Goal: Information Seeking & Learning: Learn about a topic

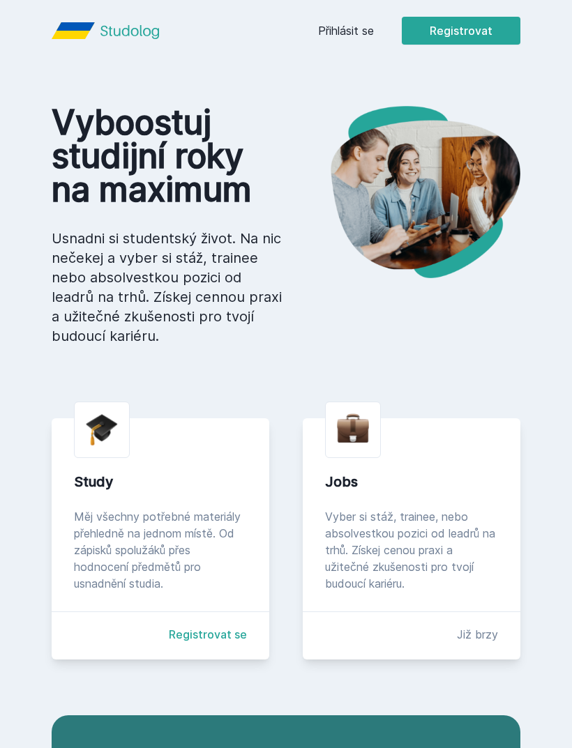
click at [353, 29] on link "Přihlásit se" at bounding box center [346, 30] width 56 height 17
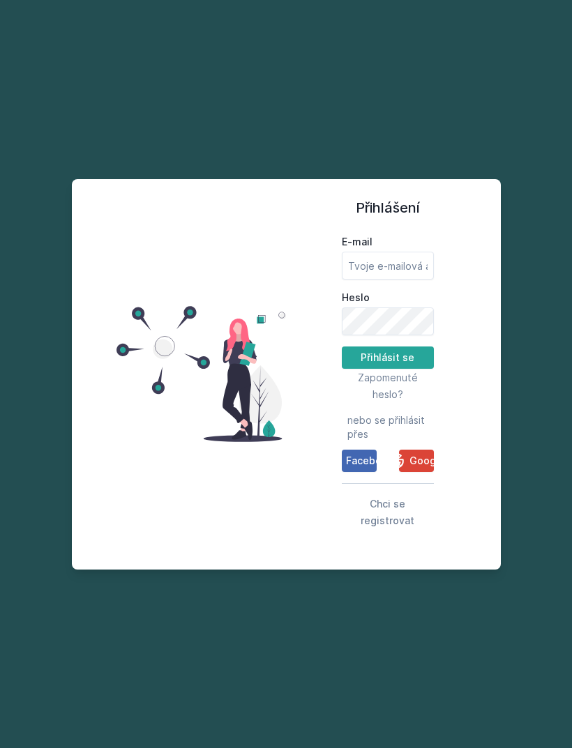
click at [417, 469] on div "Google" at bounding box center [416, 461] width 57 height 17
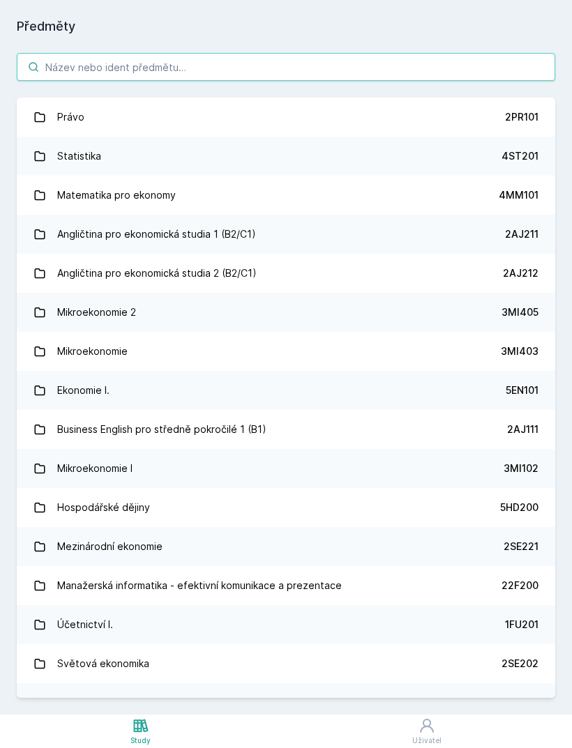
click at [390, 63] on input "search" at bounding box center [286, 67] width 538 height 28
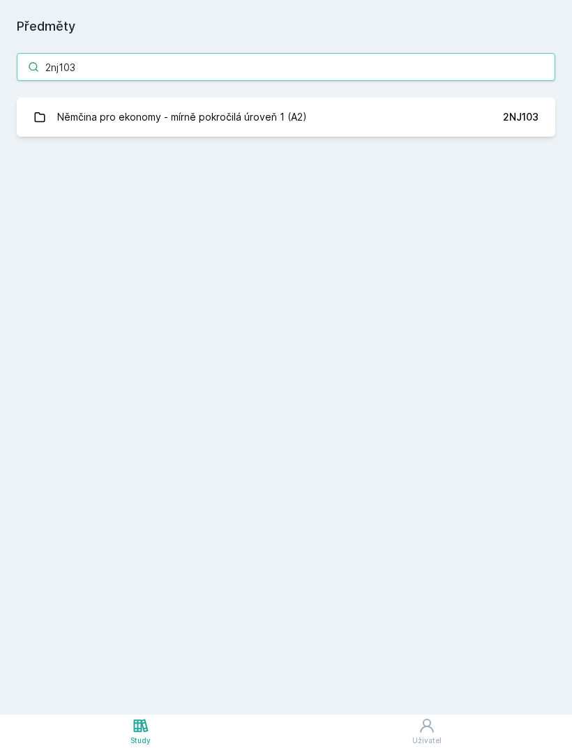
type input "2nj103"
click at [319, 120] on link "Němčina pro ekonomy - mírně pokročilá úroveň 1 (A2) 2NJ103" at bounding box center [286, 117] width 538 height 39
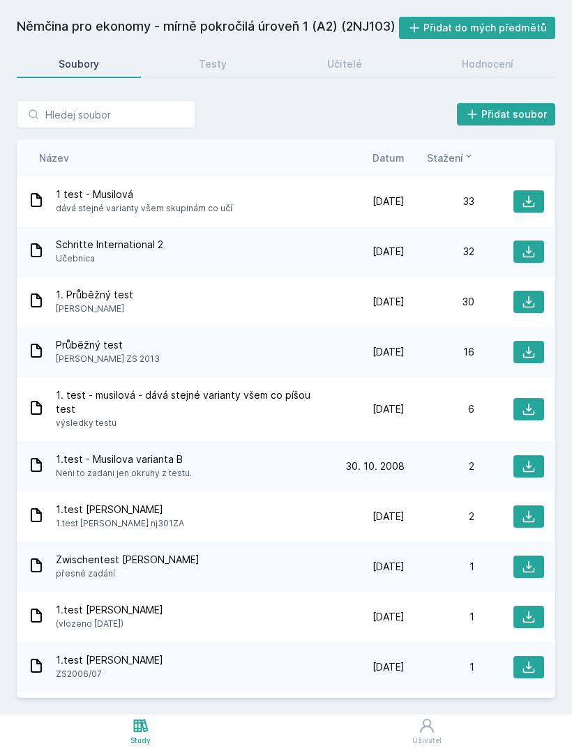
click at [250, 293] on div "1. Průběžný test [PERSON_NAME]" at bounding box center [181, 302] width 307 height 28
click at [531, 305] on icon at bounding box center [529, 302] width 14 height 14
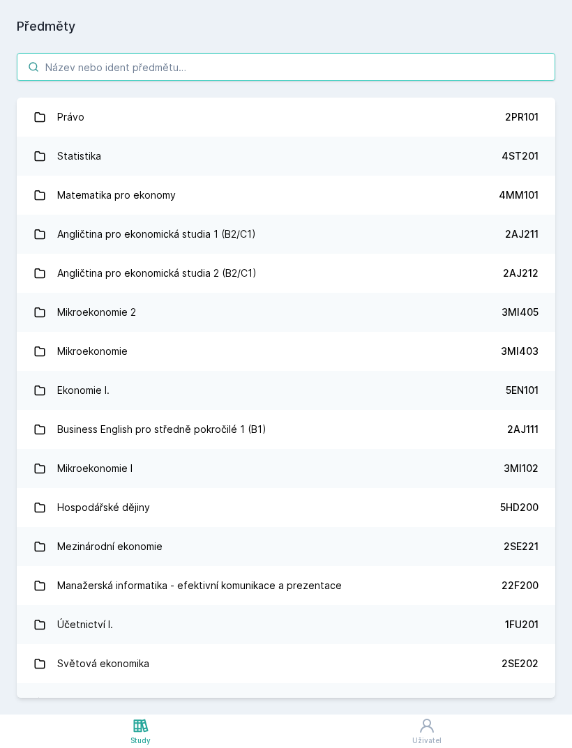
click at [351, 68] on input "search" at bounding box center [286, 67] width 538 height 28
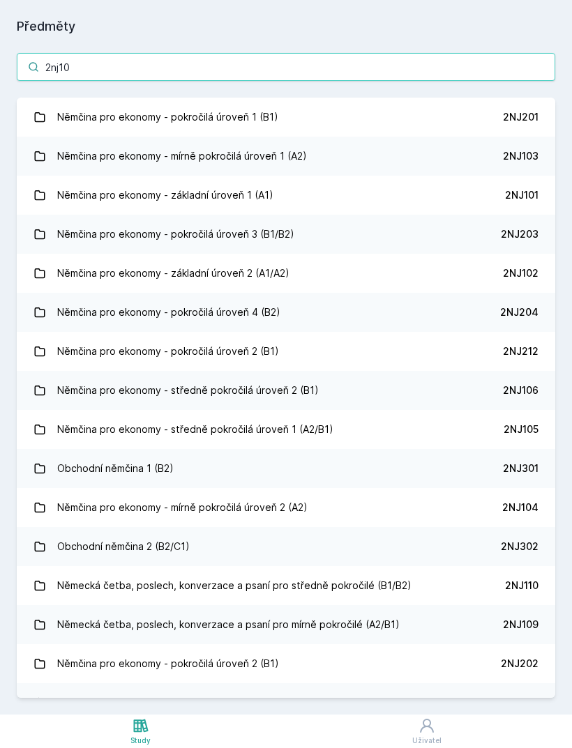
type input "2nj101"
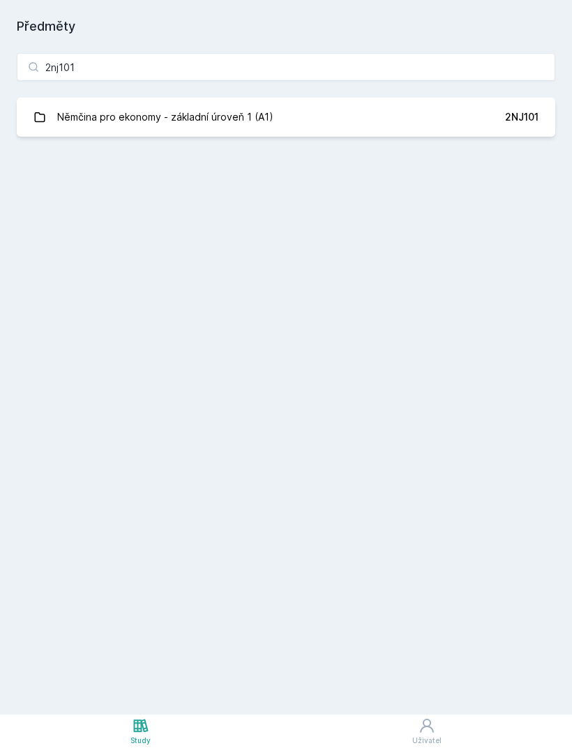
click at [320, 117] on link "Němčina pro ekonomy - základní úroveň 1 (A1) 2NJ101" at bounding box center [286, 117] width 538 height 39
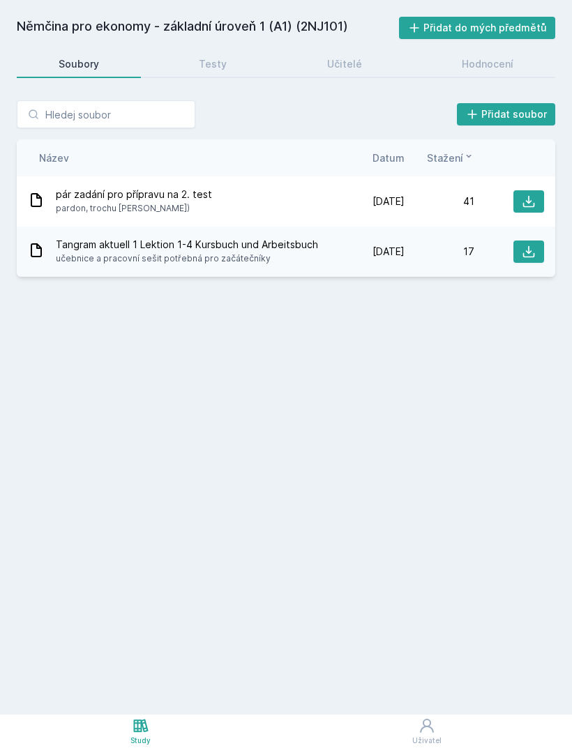
click at [319, 204] on div "pár zadání pro přípravu na 2. test pardon, trochu [PERSON_NAME])" at bounding box center [181, 202] width 307 height 28
click at [529, 197] on icon at bounding box center [529, 202] width 12 height 12
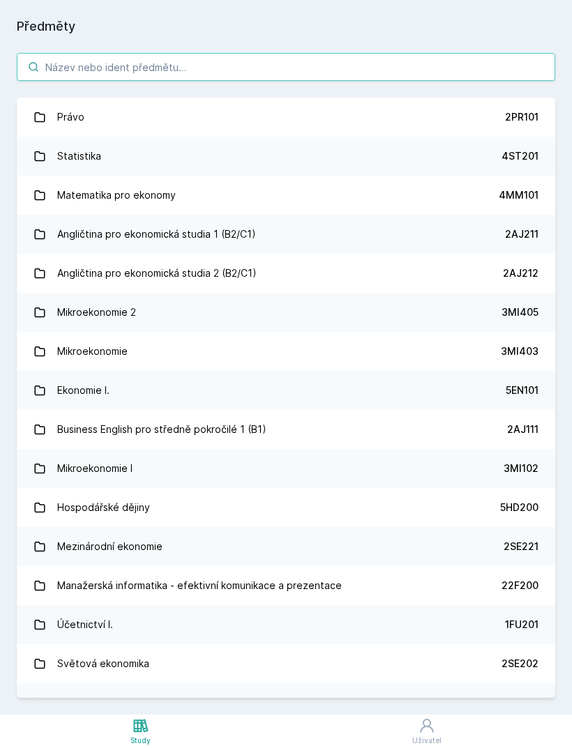
click at [228, 70] on input "search" at bounding box center [286, 67] width 538 height 28
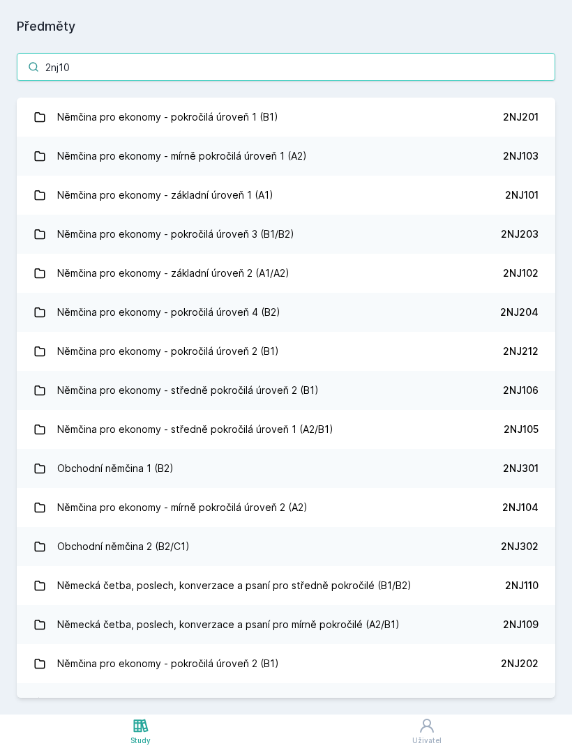
type input "2nj101"
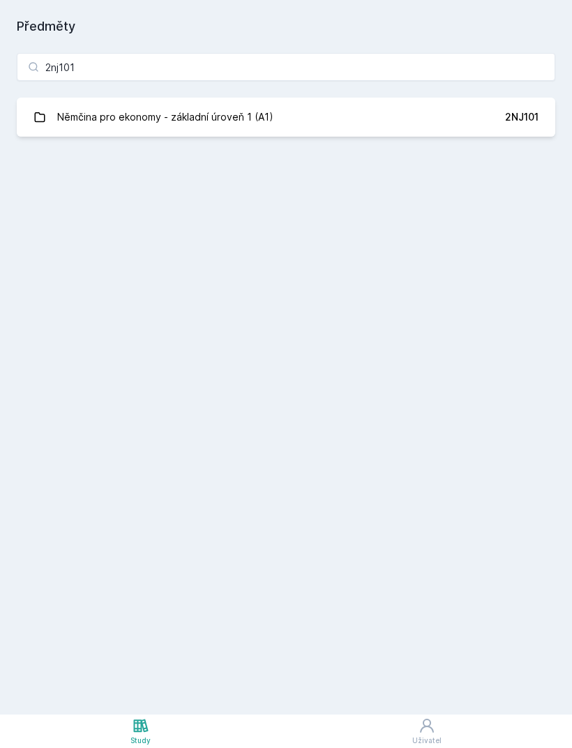
click at [303, 107] on link "Němčina pro ekonomy - základní úroveň 1 (A1) 2NJ101" at bounding box center [286, 117] width 538 height 39
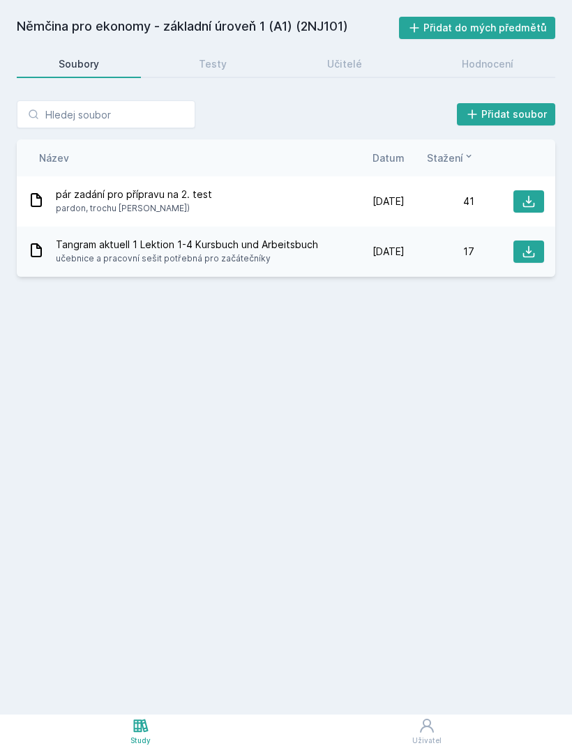
click at [349, 70] on div "Učitelé" at bounding box center [344, 64] width 35 height 14
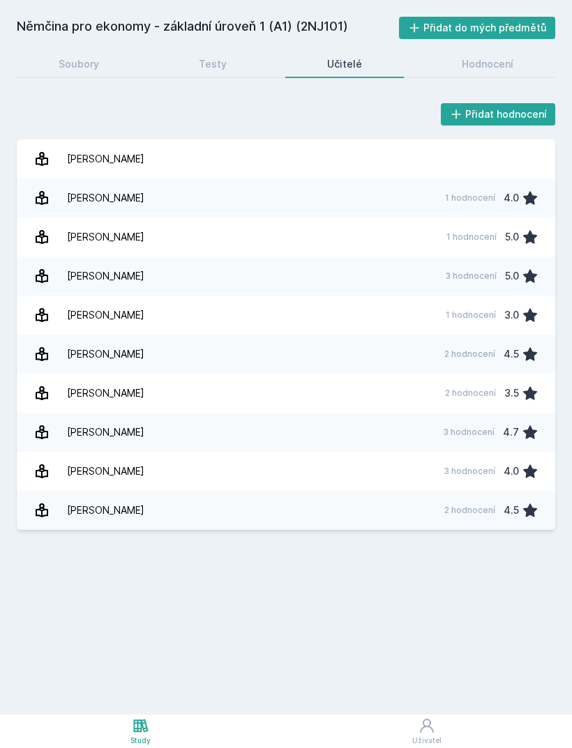
click at [476, 469] on div "3 hodnocení" at bounding box center [469, 471] width 52 height 11
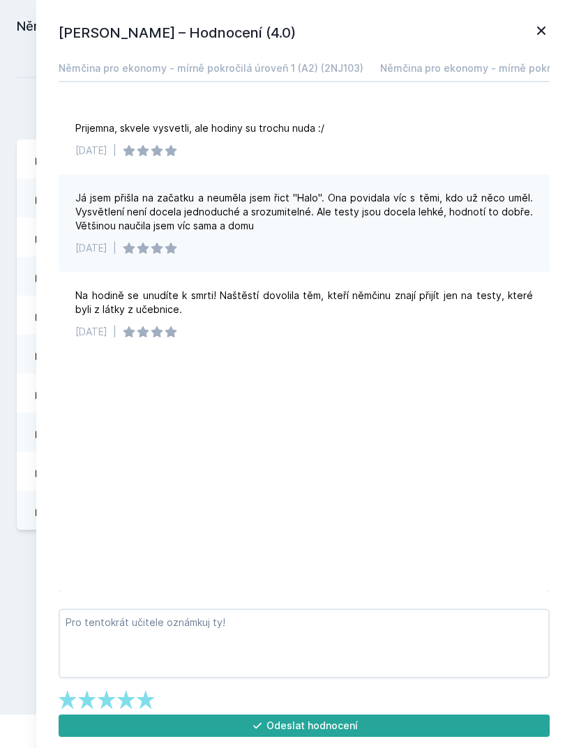
click at [538, 27] on icon at bounding box center [541, 30] width 8 height 8
